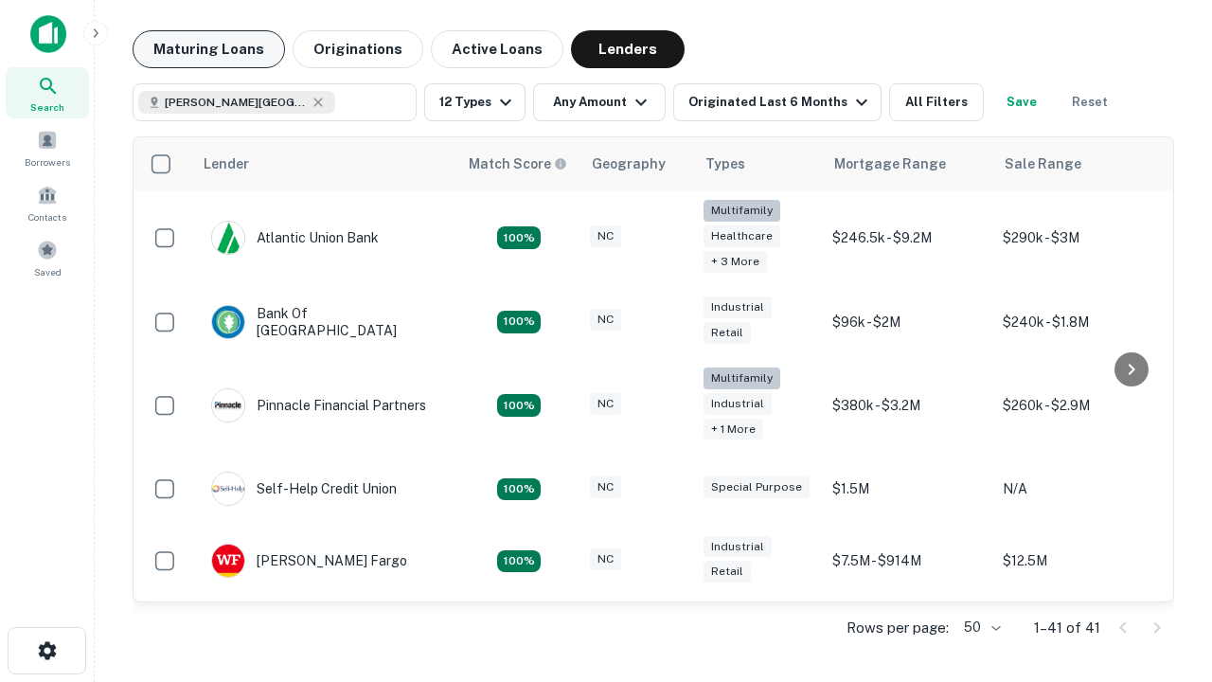
click at [208, 49] on button "Maturing Loans" at bounding box center [209, 49] width 152 height 38
